Goal: Task Accomplishment & Management: Complete application form

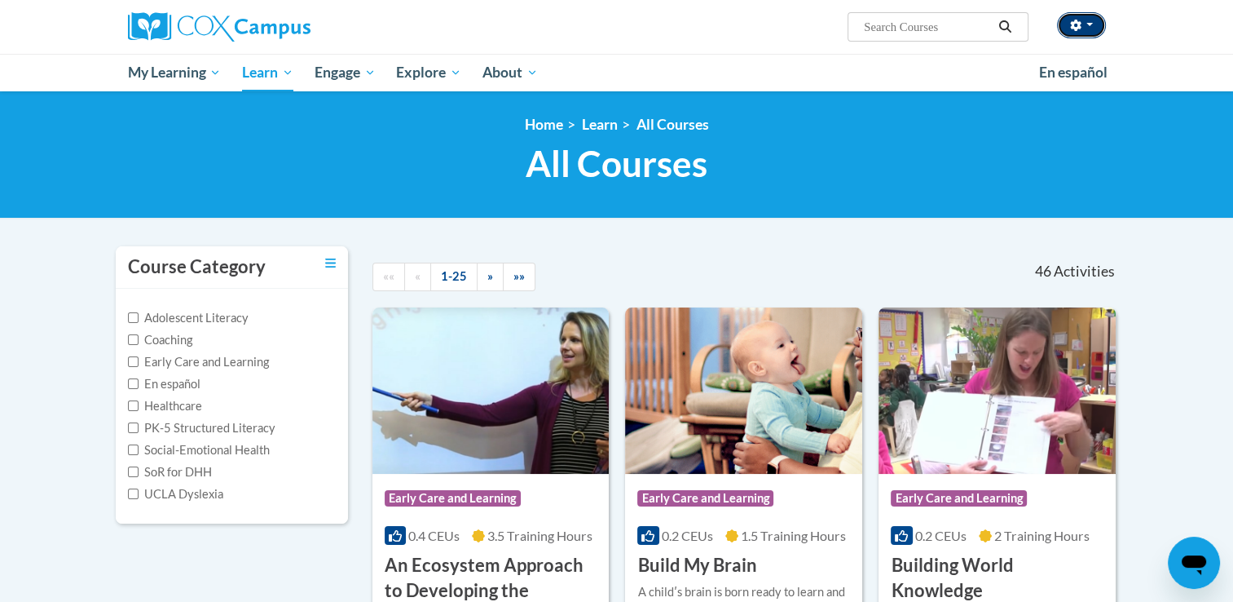
click at [1087, 30] on button "button" at bounding box center [1081, 25] width 49 height 26
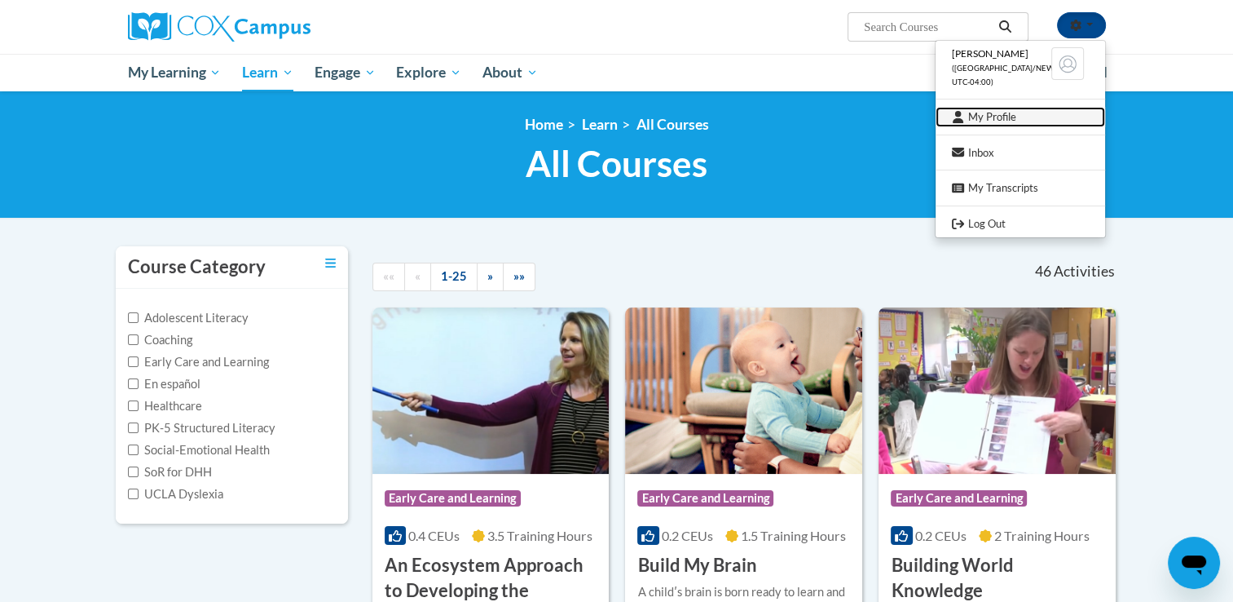
click at [1008, 116] on link "My Profile" at bounding box center [1021, 117] width 170 height 20
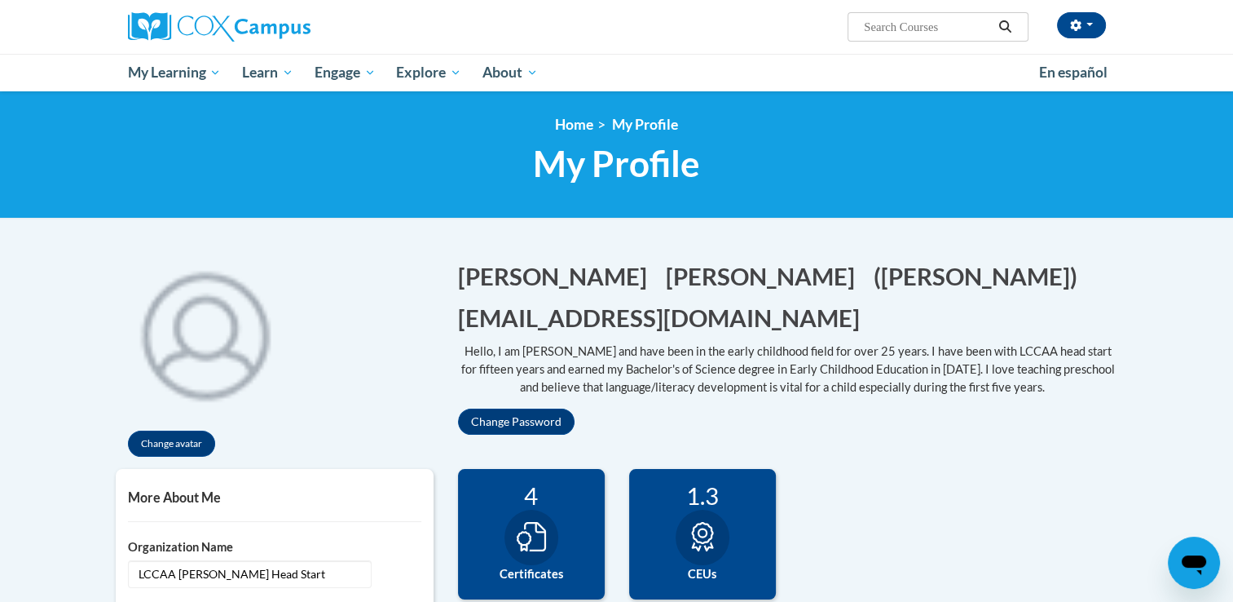
drag, startPoint x: 1238, startPoint y: 593, endPoint x: 1188, endPoint y: 269, distance: 328.3
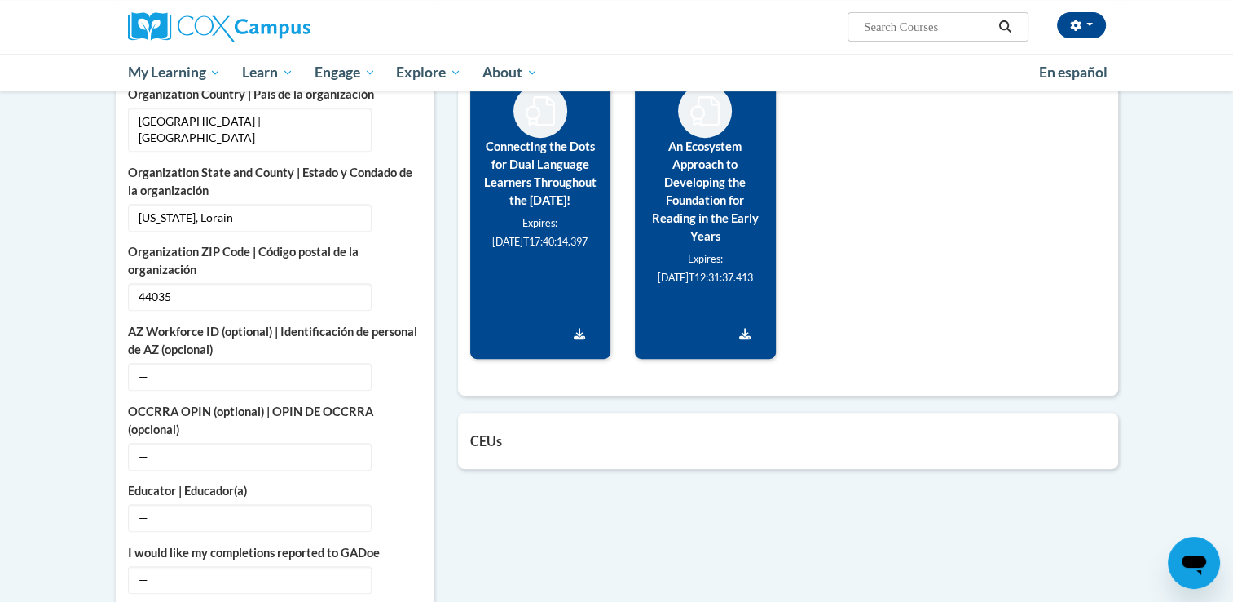
scroll to position [771, 0]
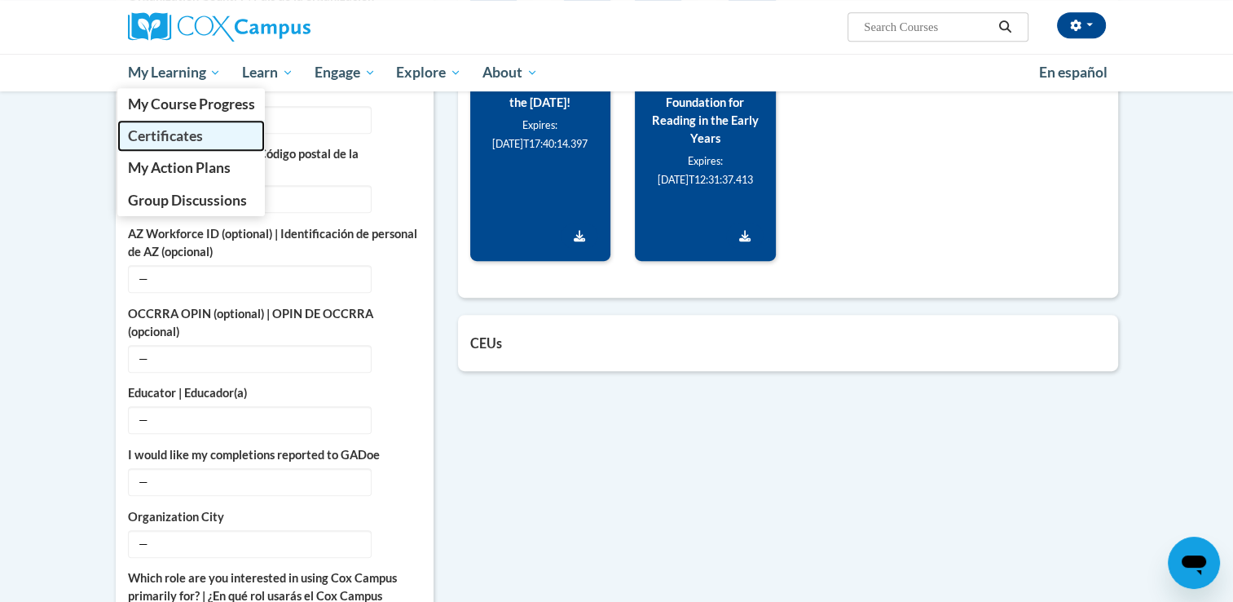
click at [196, 135] on span "Certificates" at bounding box center [164, 135] width 75 height 17
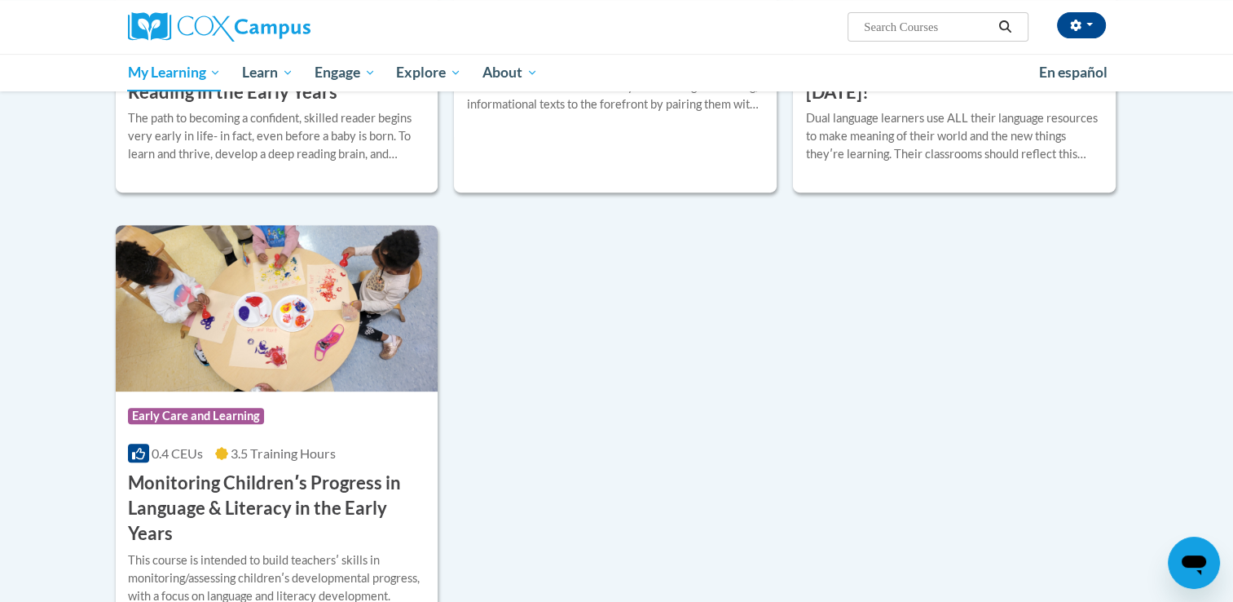
scroll to position [685, 0]
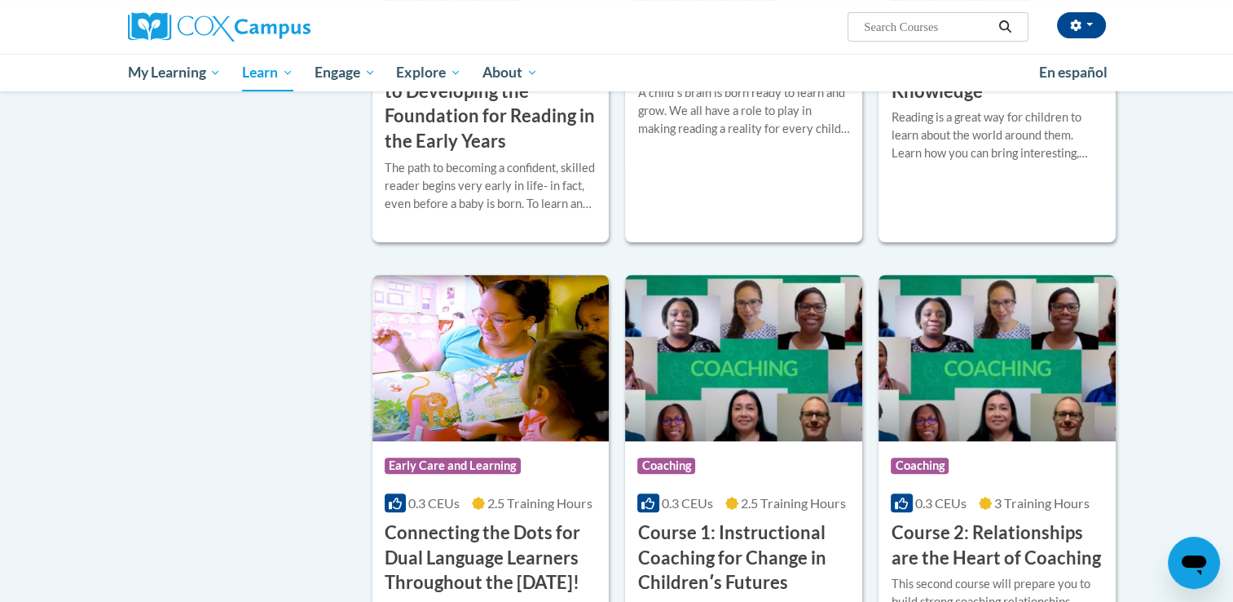
scroll to position [620, 0]
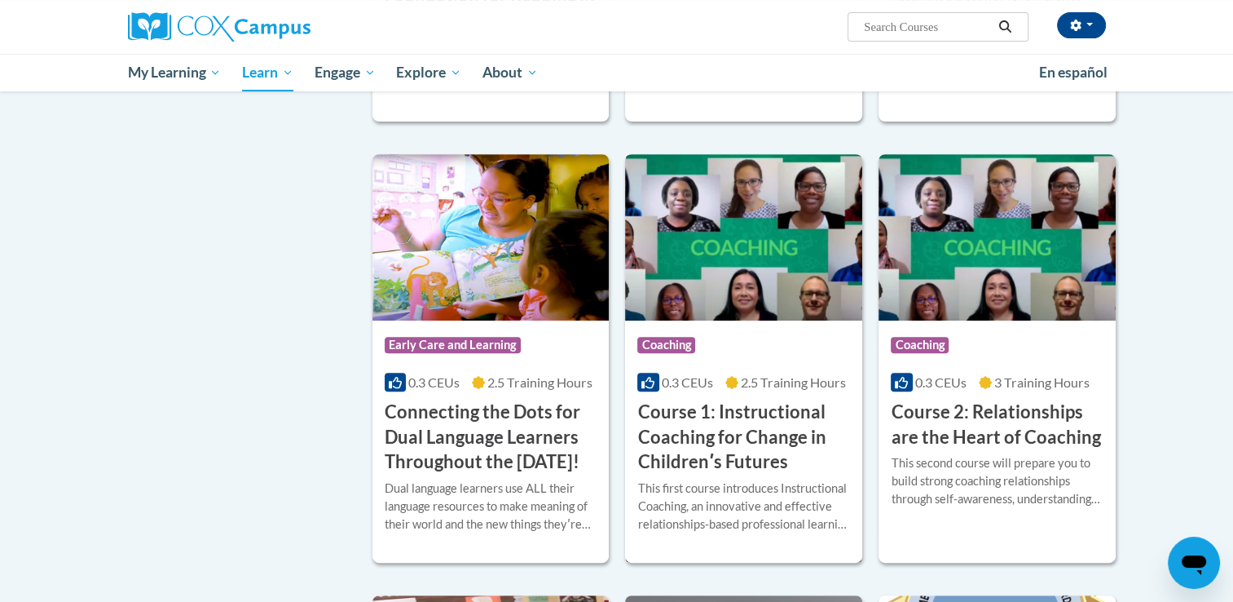
click at [675, 416] on h3 "Course 1: Instructional Coaching for Change in Childrenʹs Futures" at bounding box center [744, 436] width 213 height 75
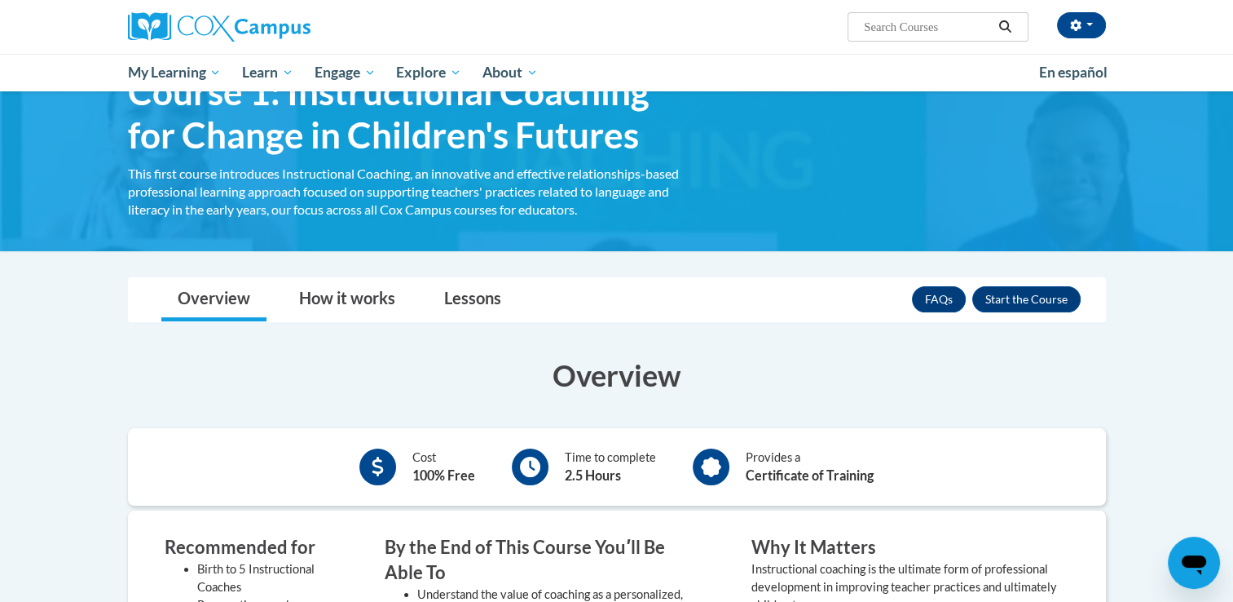
scroll to position [43, 0]
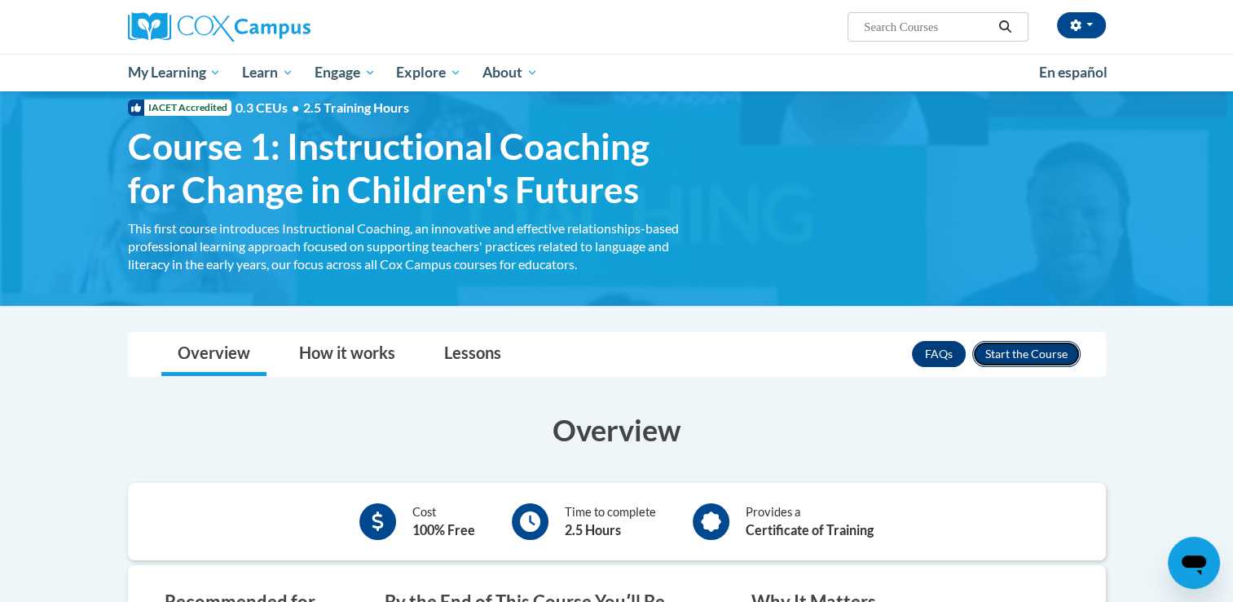
click at [1059, 347] on button "Enroll" at bounding box center [1027, 354] width 108 height 26
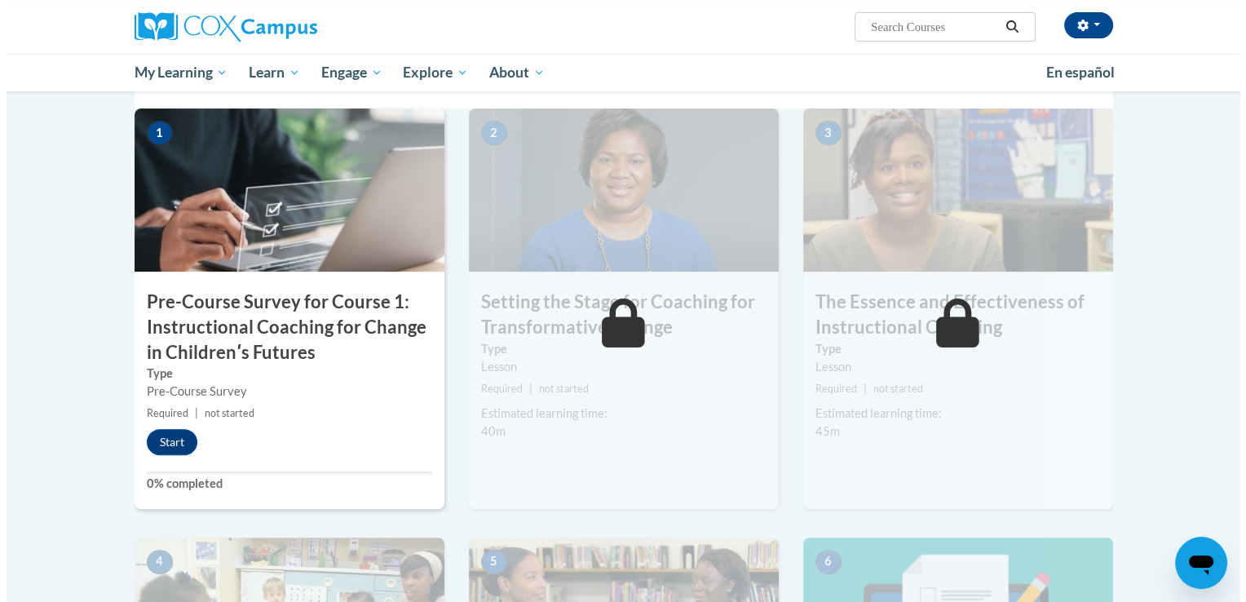
scroll to position [435, 0]
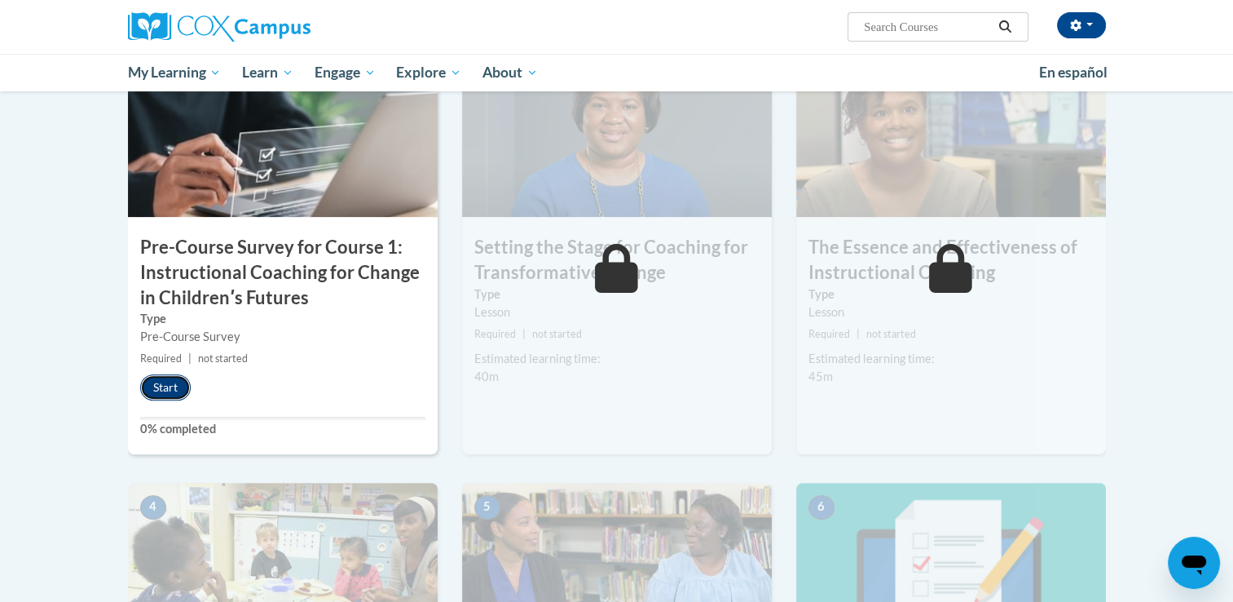
click at [169, 387] on button "Start" at bounding box center [165, 387] width 51 height 26
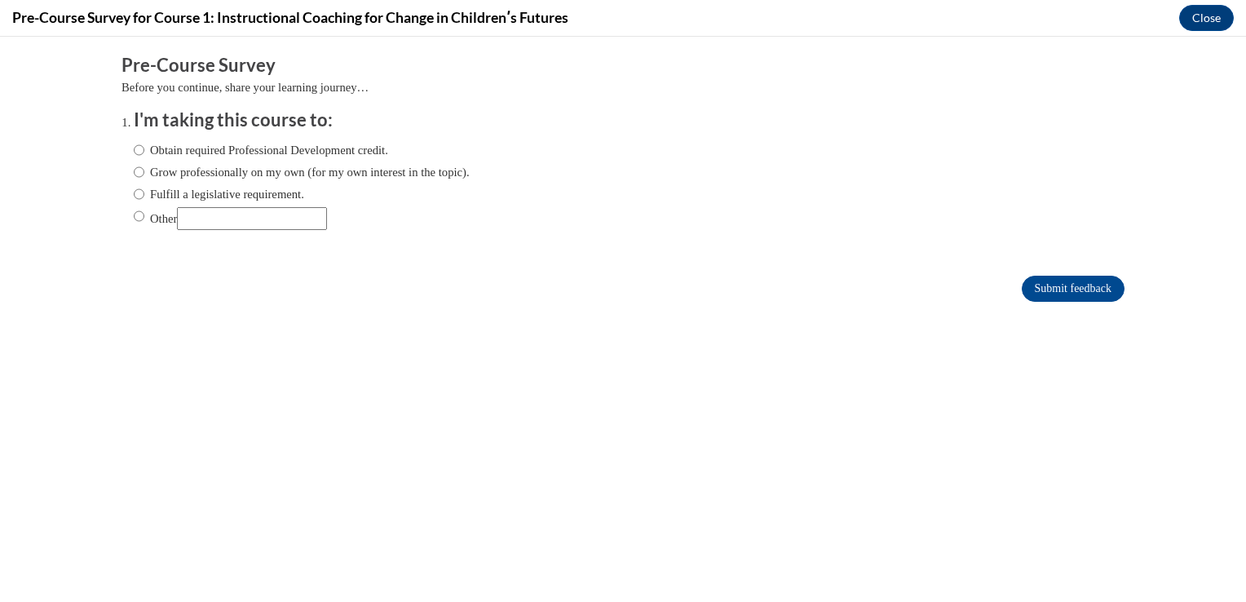
scroll to position [0, 0]
click at [134, 148] on input "Obtain required Professional Development credit." at bounding box center [139, 150] width 11 height 18
radio input "true"
click at [1031, 290] on input "Submit feedback" at bounding box center [1073, 289] width 103 height 26
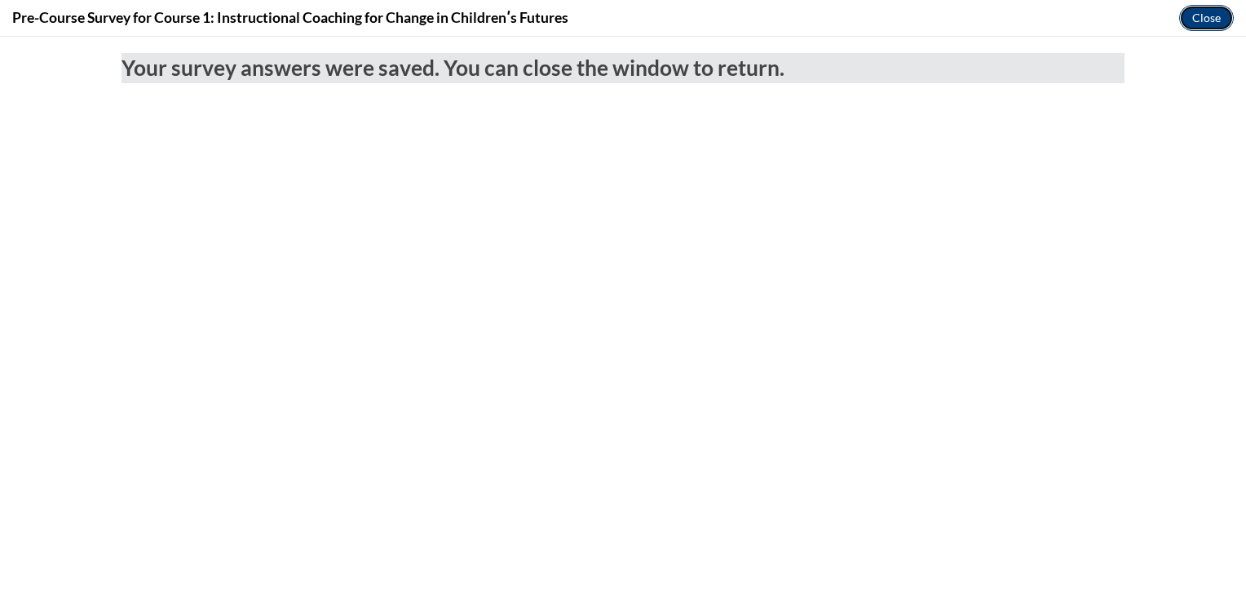
click at [1200, 15] on button "Close" at bounding box center [1206, 18] width 55 height 26
